Goal: Find specific page/section: Find specific page/section

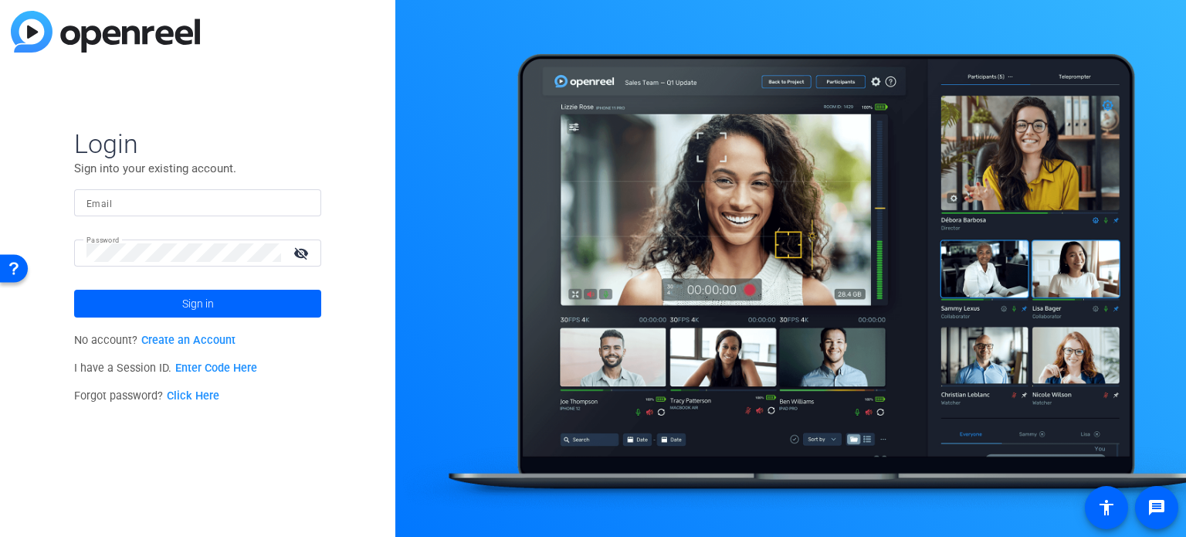
click at [119, 202] on input "Email" at bounding box center [197, 202] width 222 height 19
type input "[EMAIL_ADDRESS][DOMAIN_NAME]"
click at [74, 290] on button "Sign in" at bounding box center [197, 304] width 247 height 28
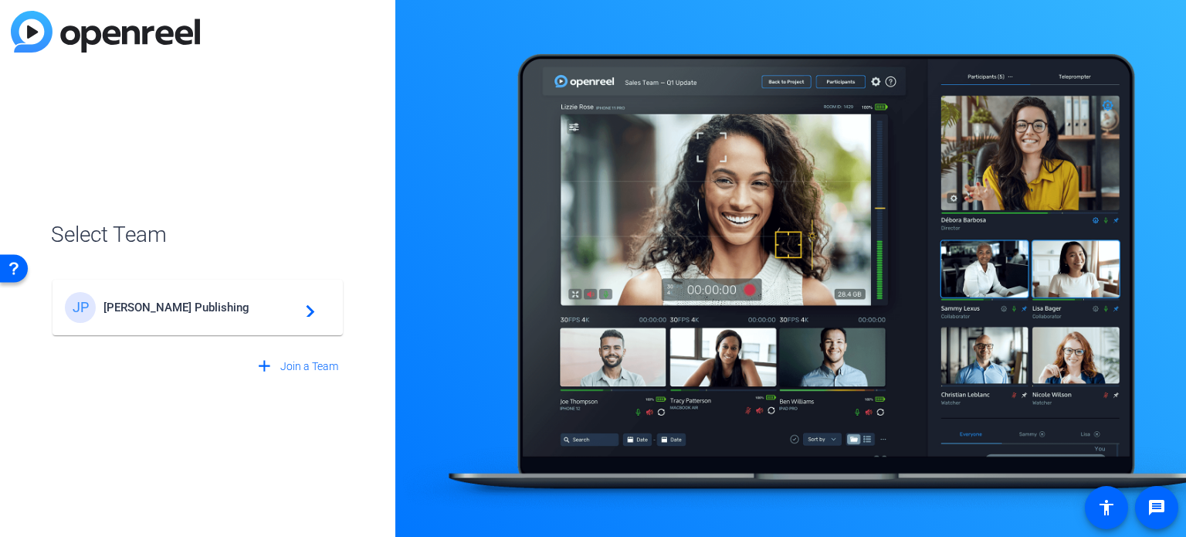
click at [142, 320] on div "[PERSON_NAME] Publishing navigate_next" at bounding box center [198, 307] width 266 height 31
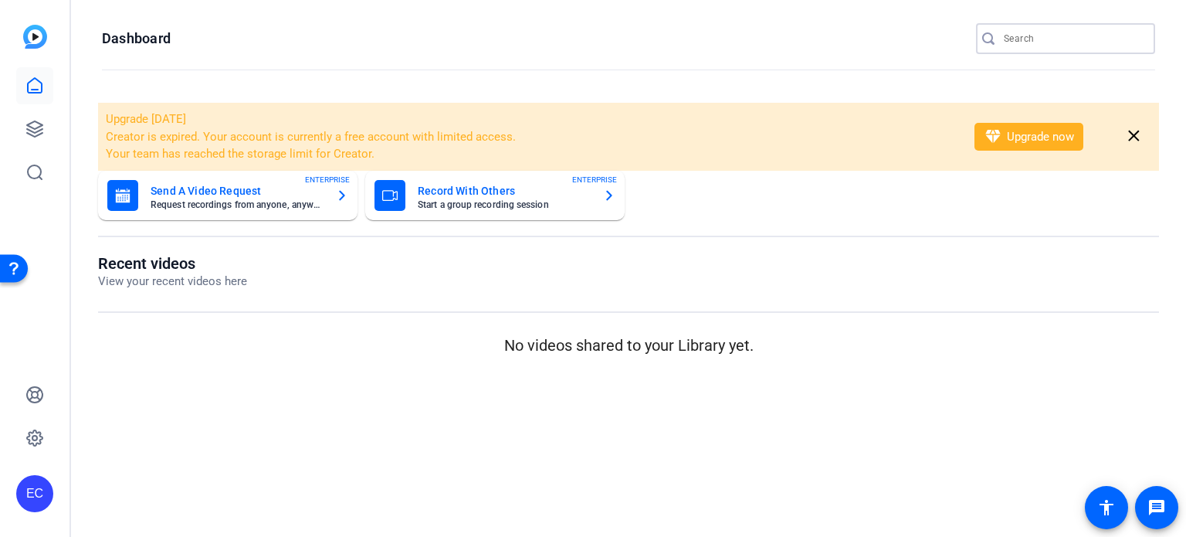
click at [1084, 38] on input "Search" at bounding box center [1073, 38] width 139 height 19
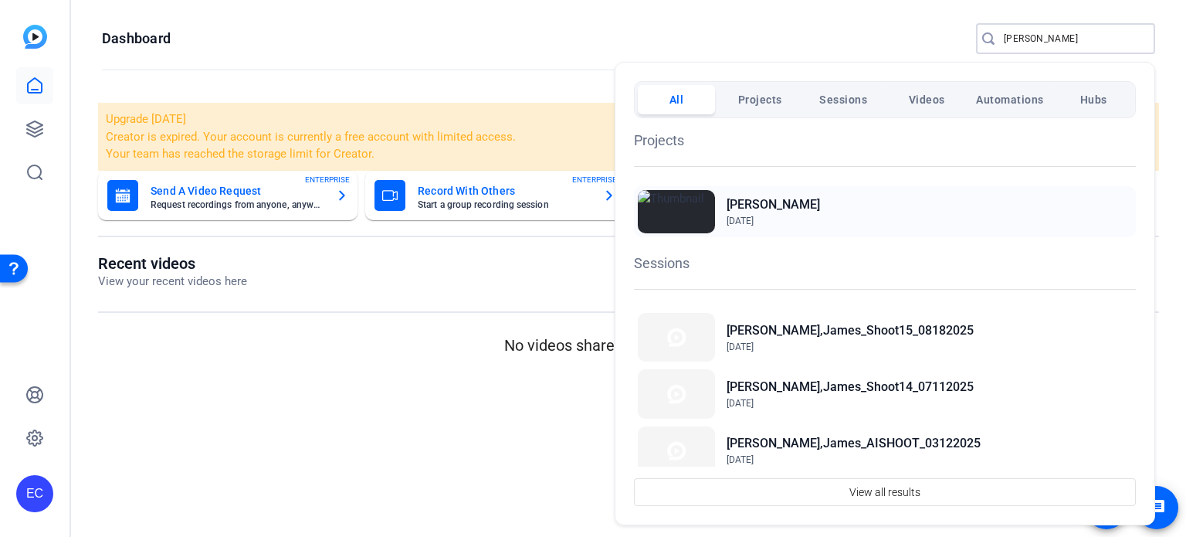
type input "[PERSON_NAME]"
click at [778, 193] on div "[PERSON_NAME] [DATE]" at bounding box center [885, 211] width 502 height 51
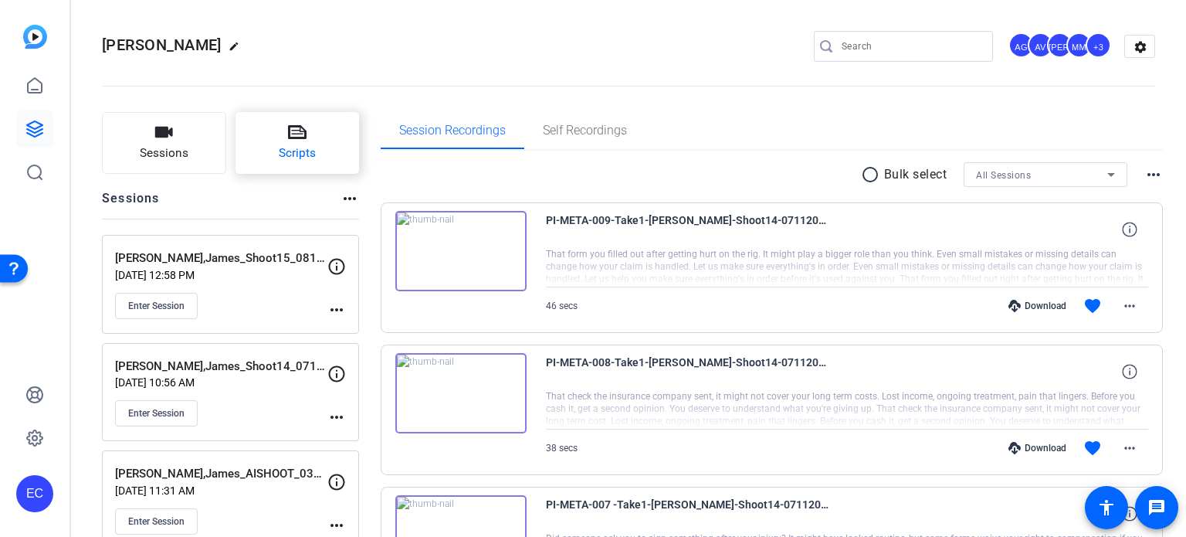
click at [311, 136] on button "Scripts" at bounding box center [297, 143] width 124 height 62
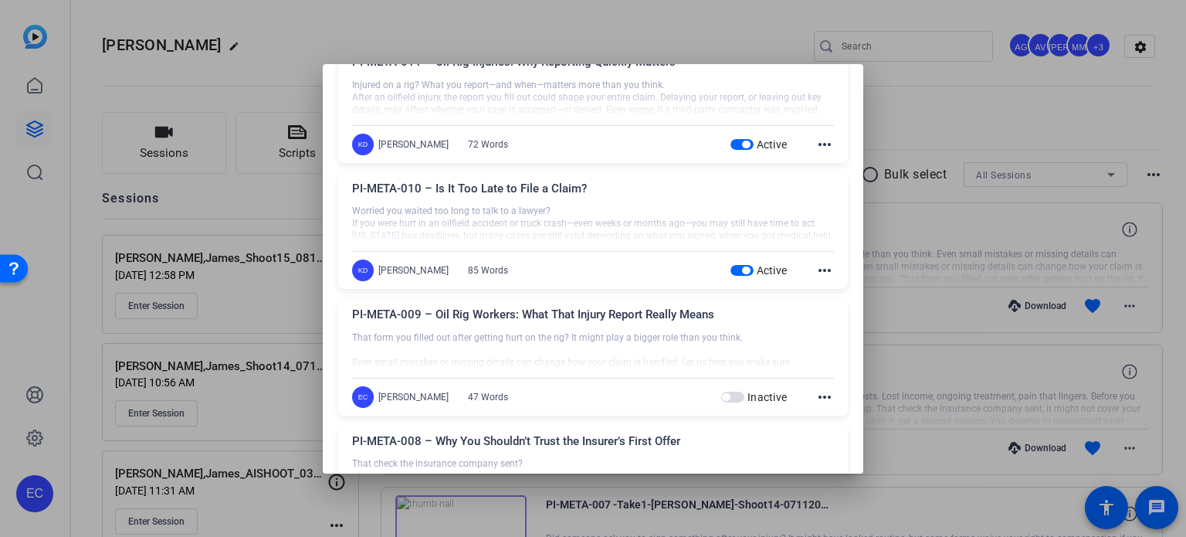
scroll to position [1313, 0]
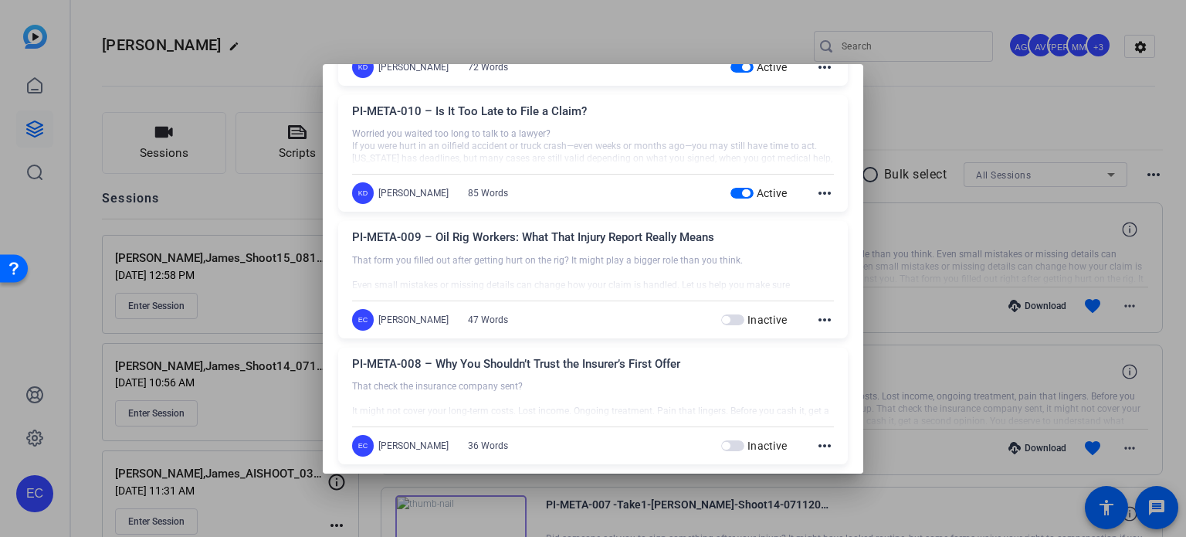
click at [936, 157] on div at bounding box center [593, 268] width 1186 height 537
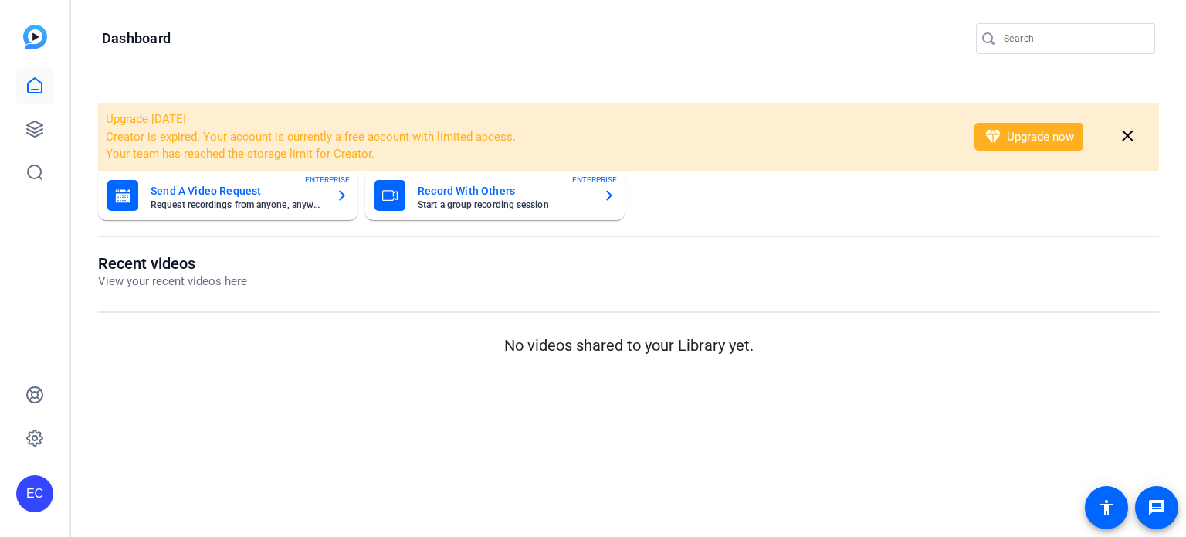
click at [1028, 42] on input "Search" at bounding box center [1073, 38] width 139 height 19
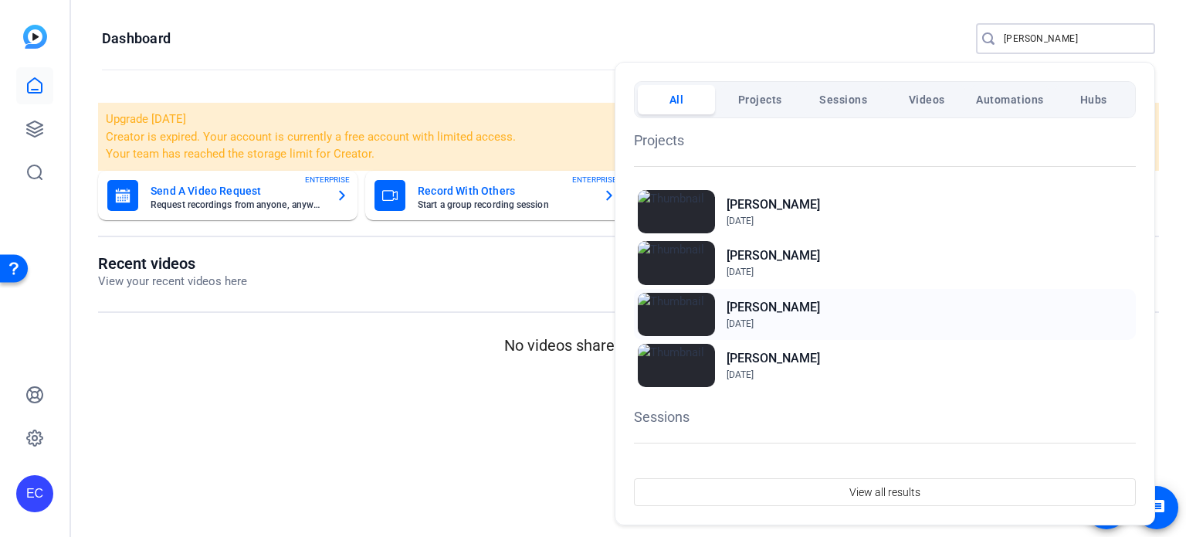
type input "james"
click at [755, 314] on h2 "[PERSON_NAME]" at bounding box center [773, 307] width 93 height 19
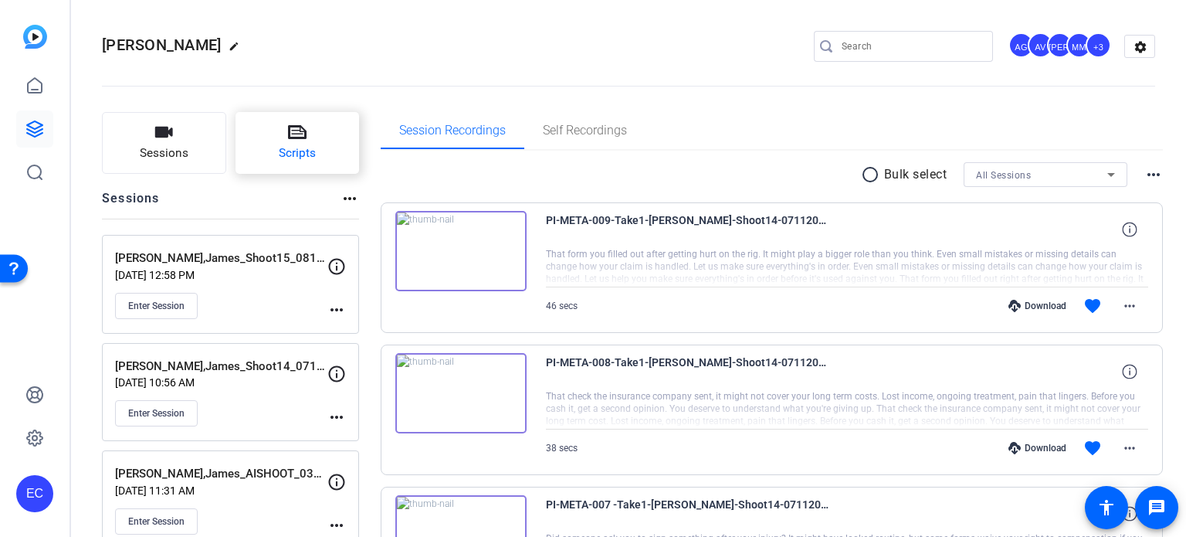
click at [303, 135] on icon at bounding box center [297, 132] width 19 height 19
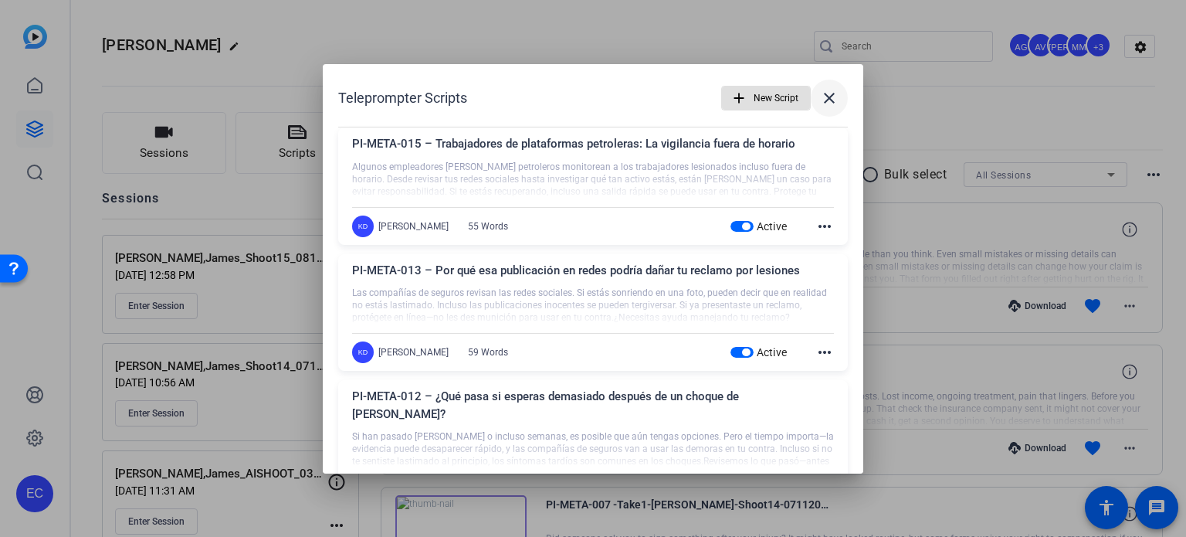
click at [820, 99] on mat-icon "close" at bounding box center [829, 98] width 19 height 19
